Goal: Participate in discussion: Engage in conversation with other users on a specific topic

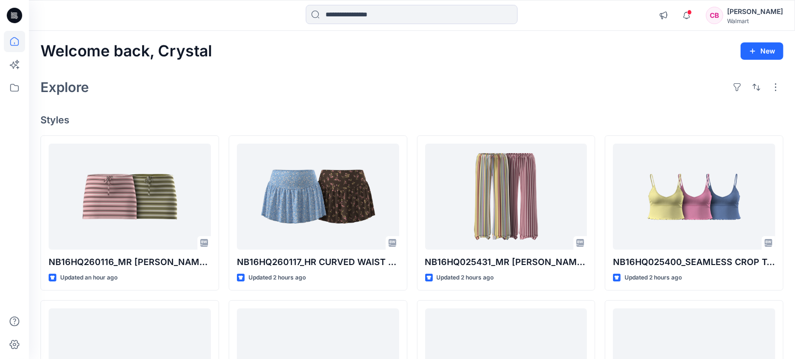
click at [0, 210] on div at bounding box center [14, 179] width 29 height 359
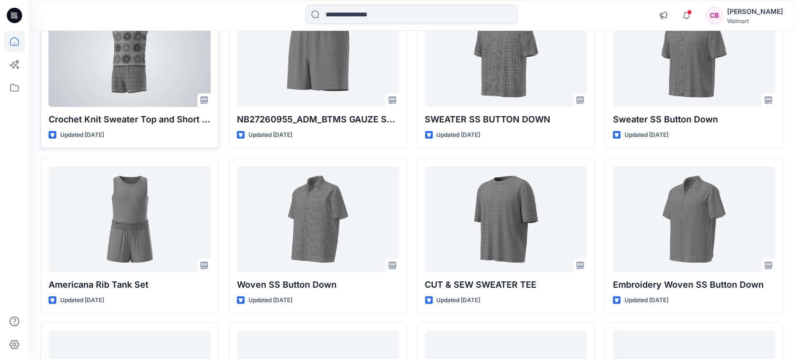
scroll to position [247, 0]
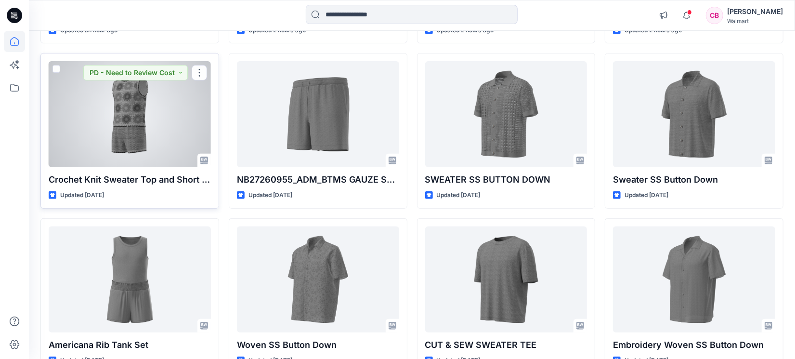
click at [118, 119] on div at bounding box center [130, 114] width 162 height 106
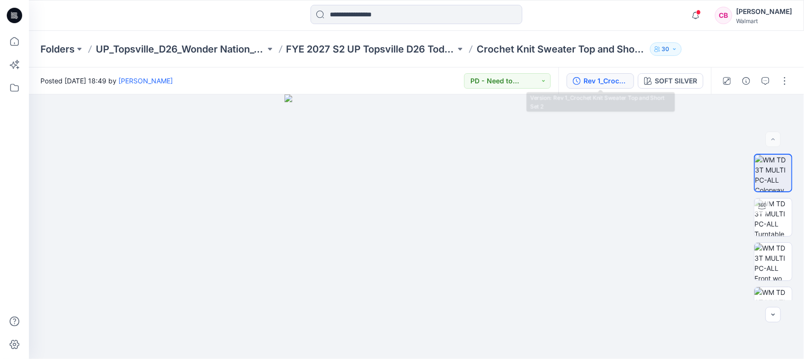
click at [608, 74] on button "Rev 1_Crochet Knit Sweater Top and Short Set 2" at bounding box center [599, 80] width 67 height 15
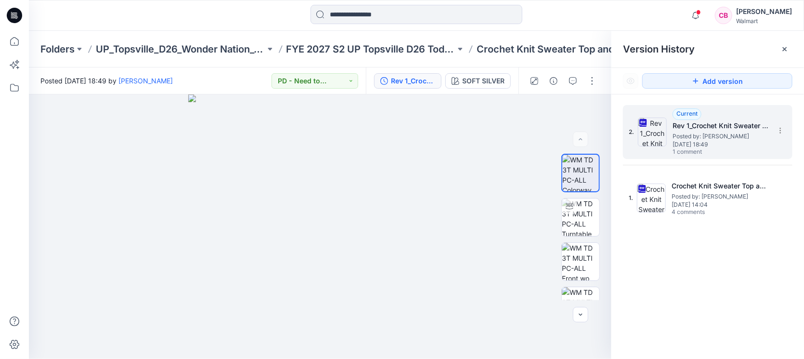
click at [699, 148] on span "1 comment" at bounding box center [705, 152] width 67 height 8
click at [784, 48] on icon at bounding box center [785, 49] width 8 height 8
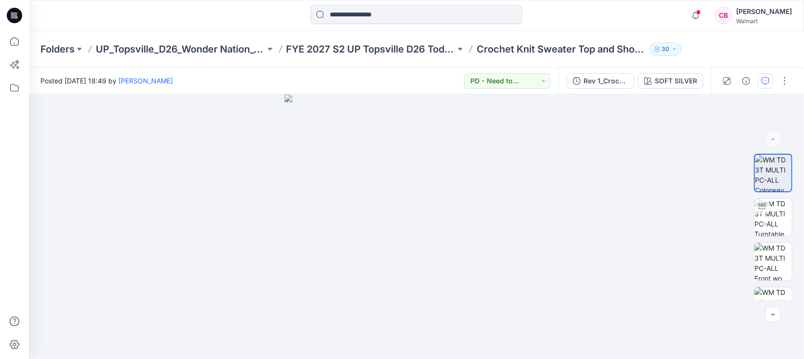
click at [770, 76] on button "button" at bounding box center [765, 80] width 15 height 15
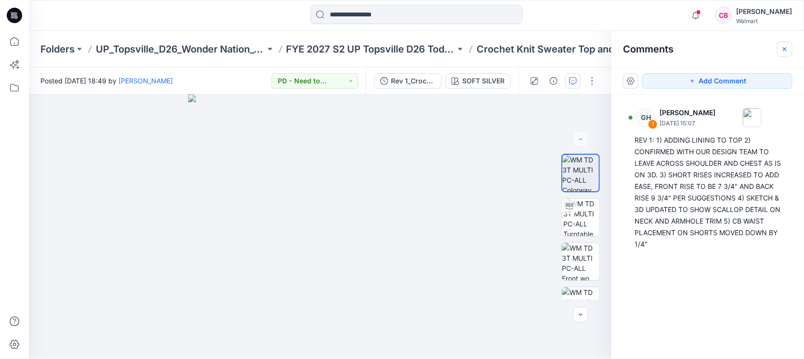
click at [785, 51] on icon "button" at bounding box center [785, 49] width 8 height 8
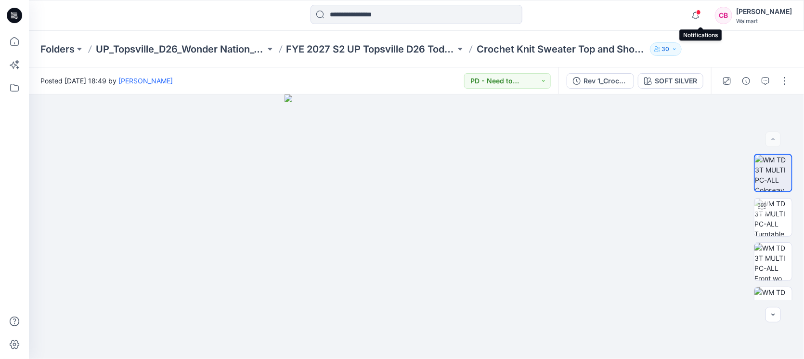
click at [701, 12] on span at bounding box center [698, 12] width 5 height 5
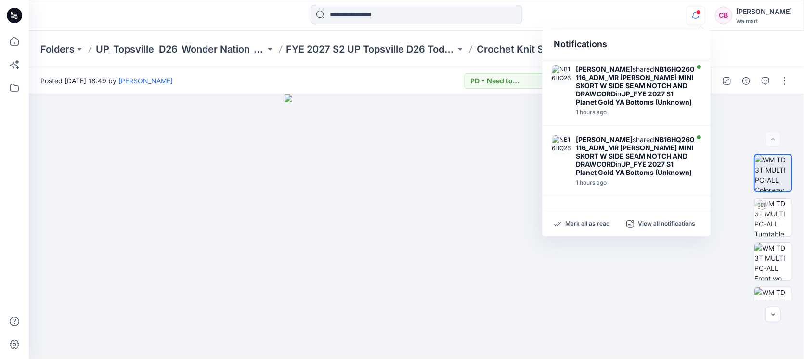
click at [699, 14] on icon "button" at bounding box center [695, 15] width 18 height 19
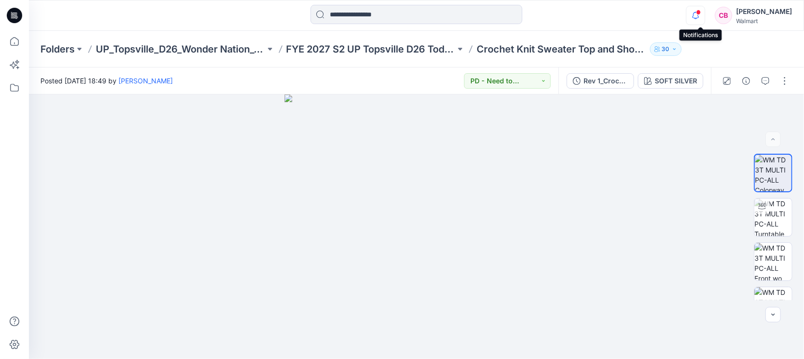
click at [697, 19] on icon "button" at bounding box center [695, 18] width 3 height 1
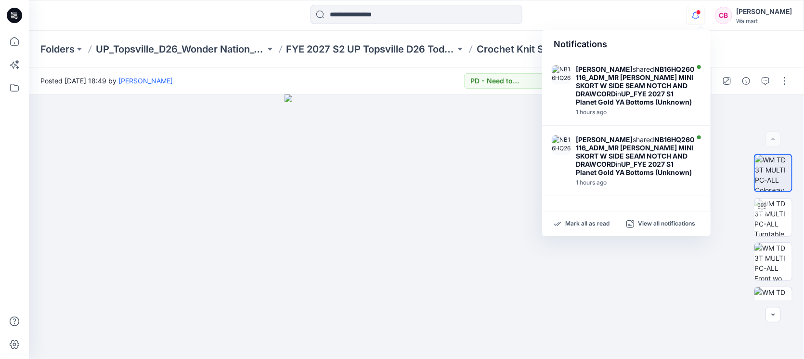
click at [697, 19] on icon "button" at bounding box center [695, 18] width 3 height 1
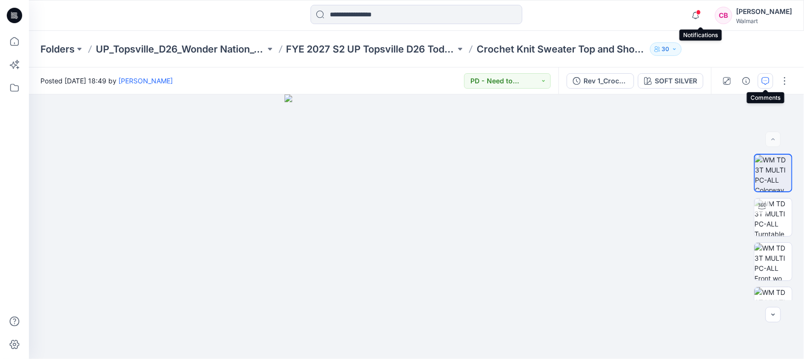
click at [765, 80] on icon "button" at bounding box center [765, 81] width 8 height 8
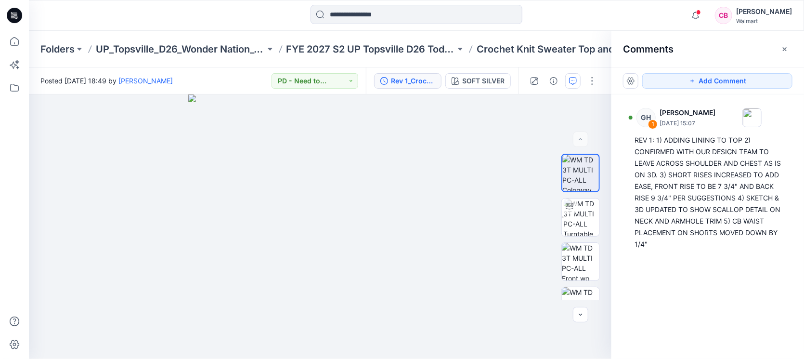
click at [414, 80] on div "Rev 1_Crochet Knit Sweater Top and Short Set 2" at bounding box center [413, 81] width 44 height 11
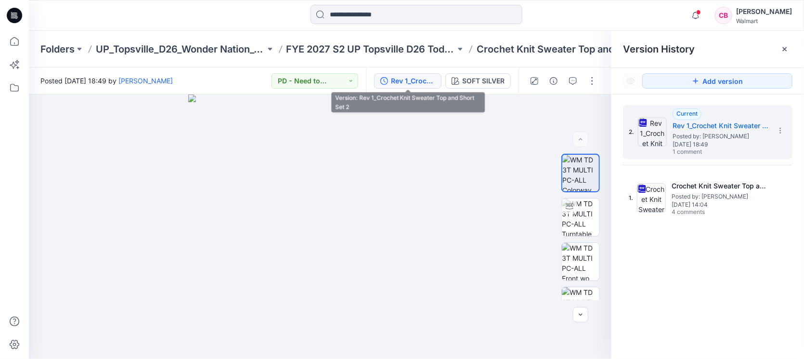
click at [401, 82] on div "Rev 1_Crochet Knit Sweater Top and Short Set 2" at bounding box center [413, 81] width 44 height 11
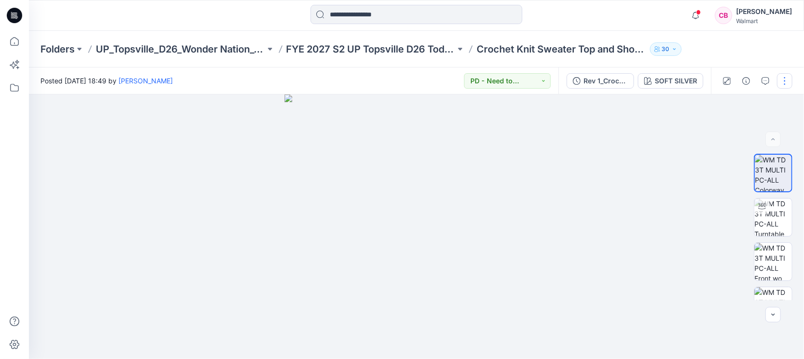
click at [598, 82] on div "Rev 1_Crochet Knit Sweater Top and Short Set 2" at bounding box center [605, 81] width 44 height 11
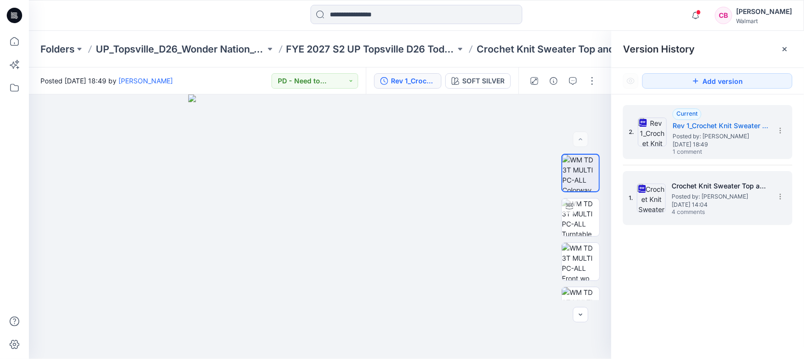
click at [717, 196] on span "Posted by: [PERSON_NAME]" at bounding box center [719, 197] width 96 height 10
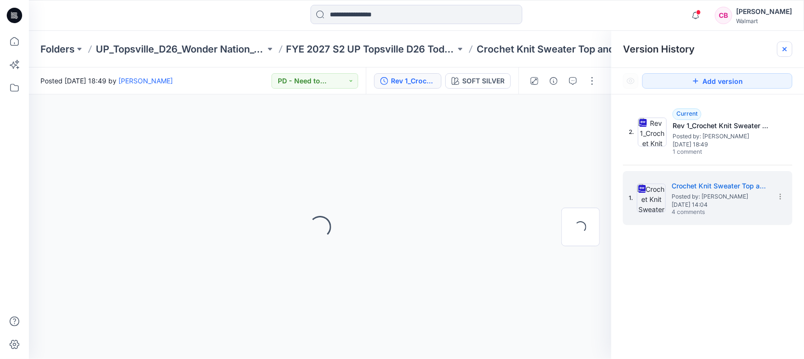
click at [791, 49] on div at bounding box center [784, 48] width 15 height 15
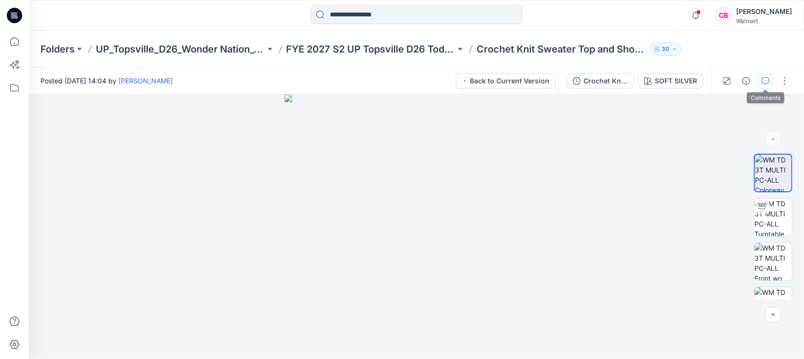
click at [770, 78] on button "button" at bounding box center [765, 80] width 15 height 15
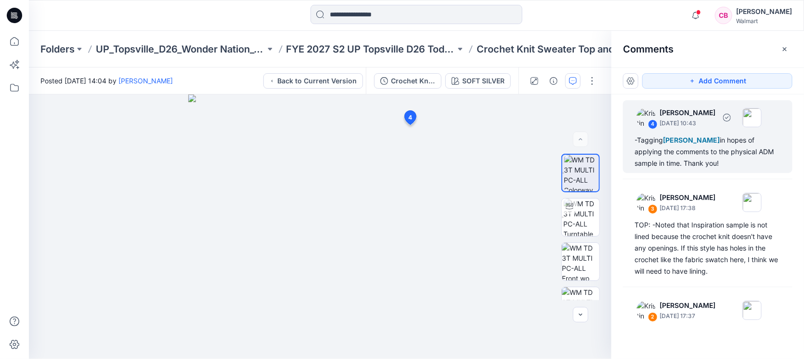
click at [671, 160] on div "-Tagging [PERSON_NAME] in hopes of applying the comments to the physical ADM sa…" at bounding box center [707, 151] width 146 height 35
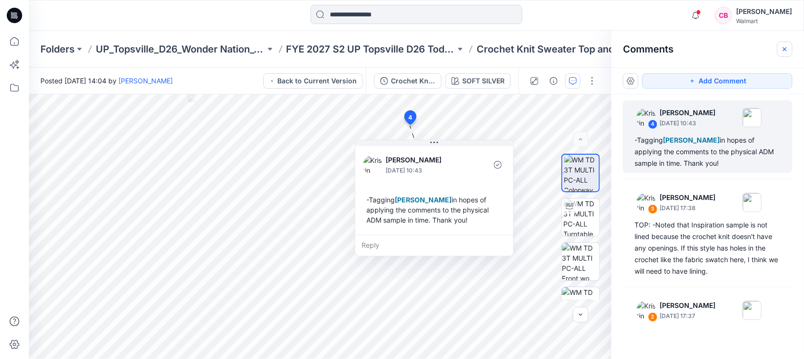
click at [786, 51] on icon "button" at bounding box center [785, 49] width 8 height 8
